Goal: Task Accomplishment & Management: Manage account settings

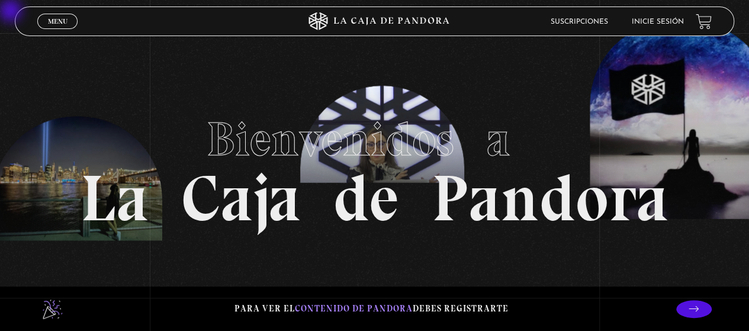
click at [519, 22] on link "Inicie sesión" at bounding box center [658, 21] width 52 height 7
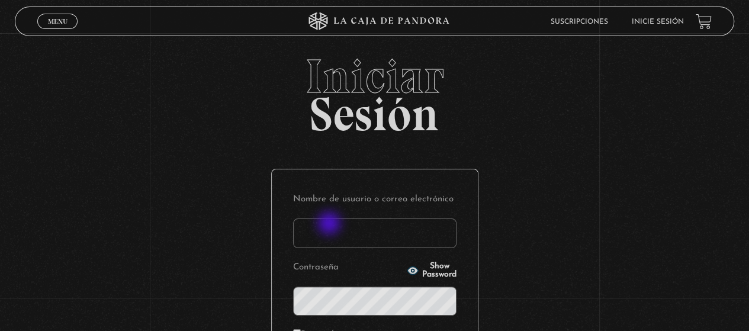
click at [331, 238] on input "Nombre de usuario o correo electrónico" at bounding box center [375, 234] width 164 height 30
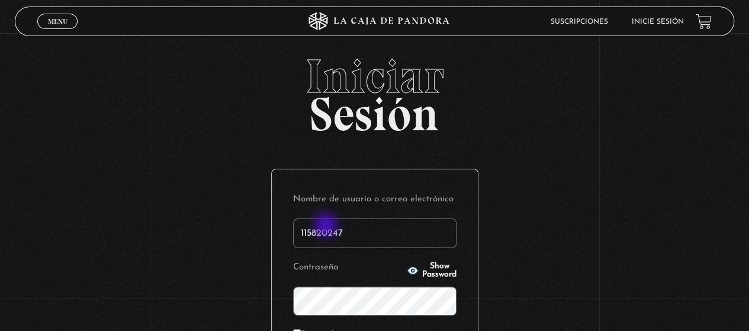
type input "115820247"
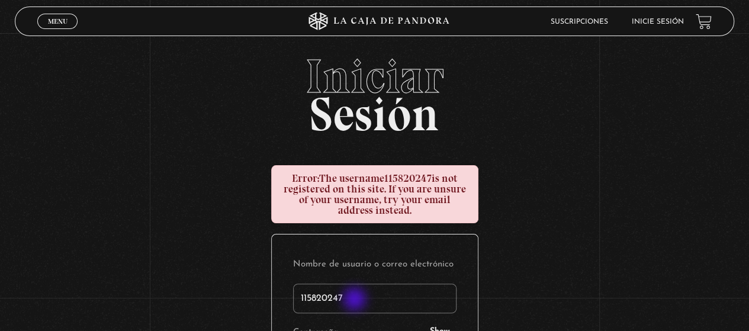
drag, startPoint x: 356, startPoint y: 300, endPoint x: 223, endPoint y: 300, distance: 133.3
click at [225, 300] on div "Iniciar Sesión Error: The username 115820247 is not registered on this site. If…" at bounding box center [374, 312] width 749 height 518
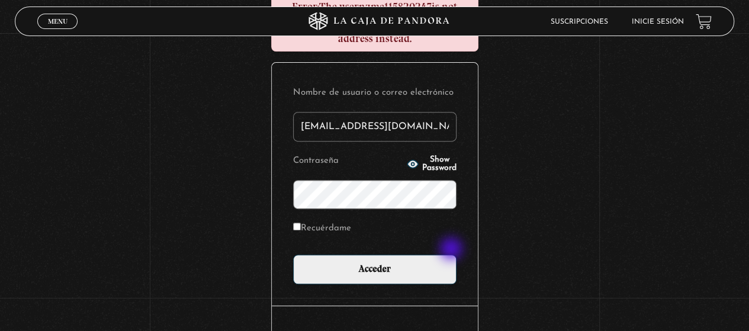
scroll to position [178, 0]
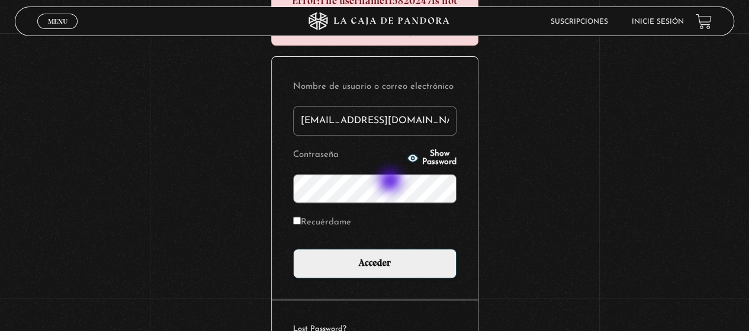
type input "[EMAIL_ADDRESS][DOMAIN_NAME]"
click at [293, 249] on input "Acceder" at bounding box center [375, 264] width 164 height 30
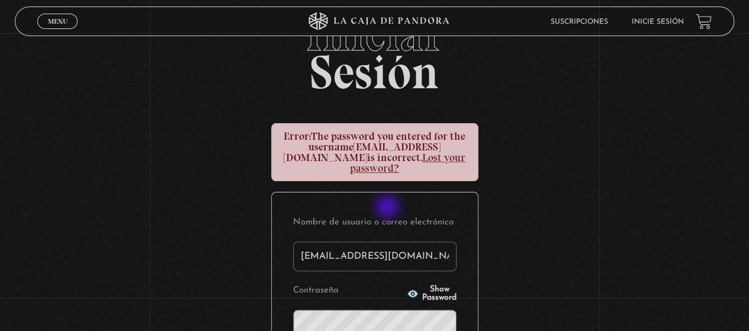
scroll to position [118, 0]
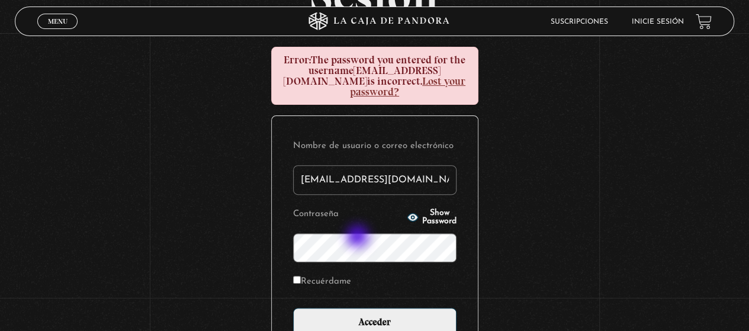
click at [293, 308] on input "Acceder" at bounding box center [375, 323] width 164 height 30
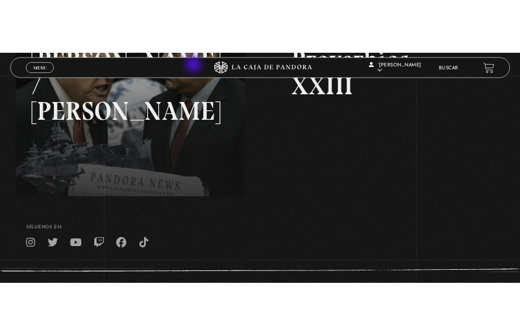
scroll to position [200, 0]
